Goal: Navigation & Orientation: Find specific page/section

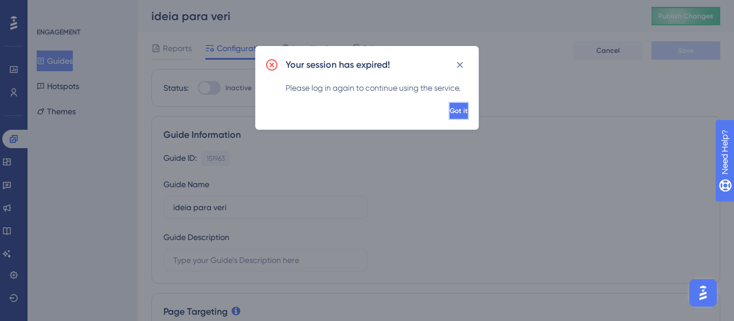
click at [459, 116] on button "Got it" at bounding box center [459, 111] width 21 height 18
